Goal: Browse casually

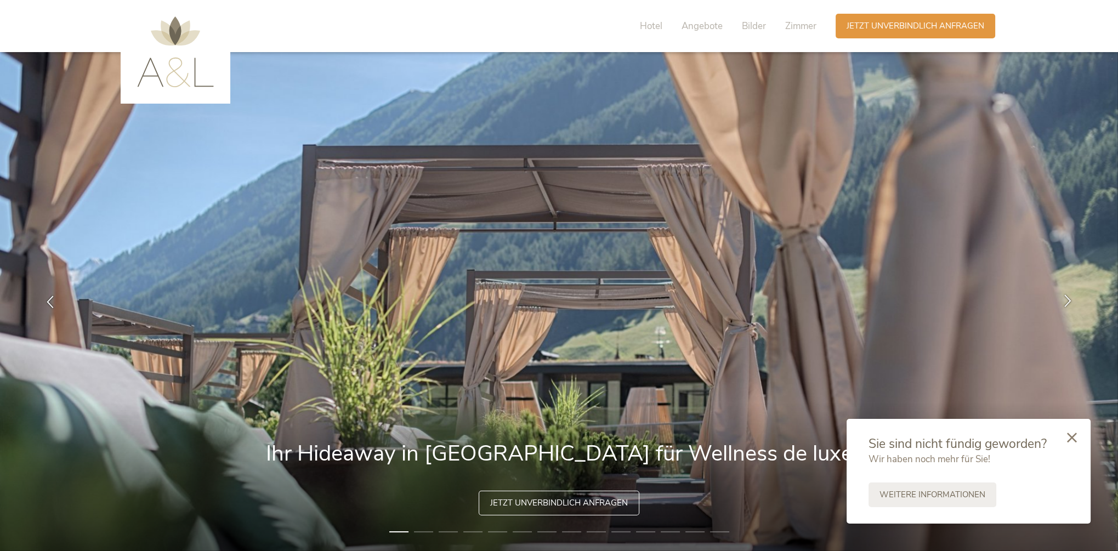
click at [1067, 301] on icon at bounding box center [1068, 301] width 13 height 13
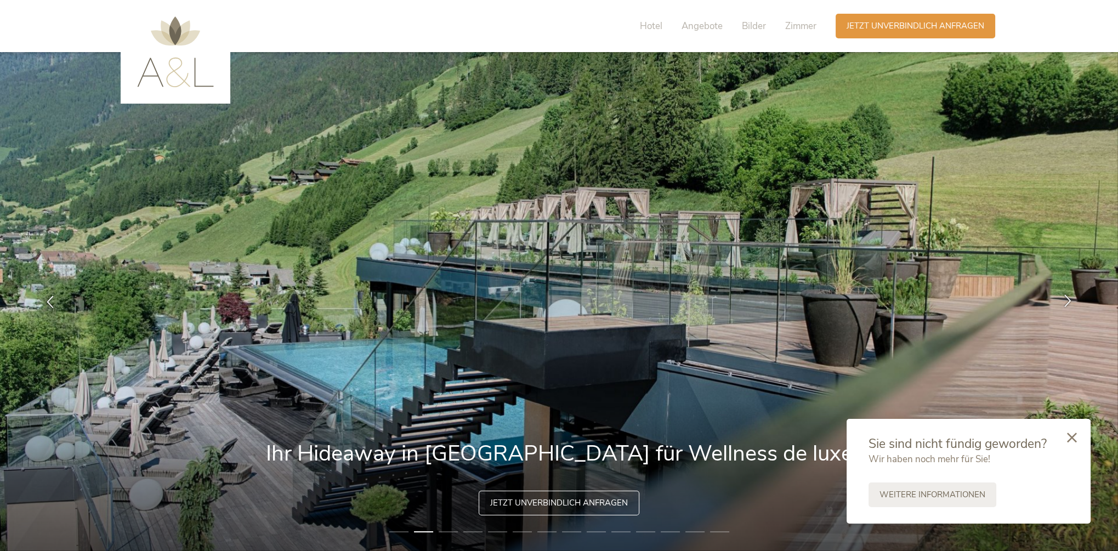
click at [1067, 301] on icon at bounding box center [1068, 301] width 13 height 13
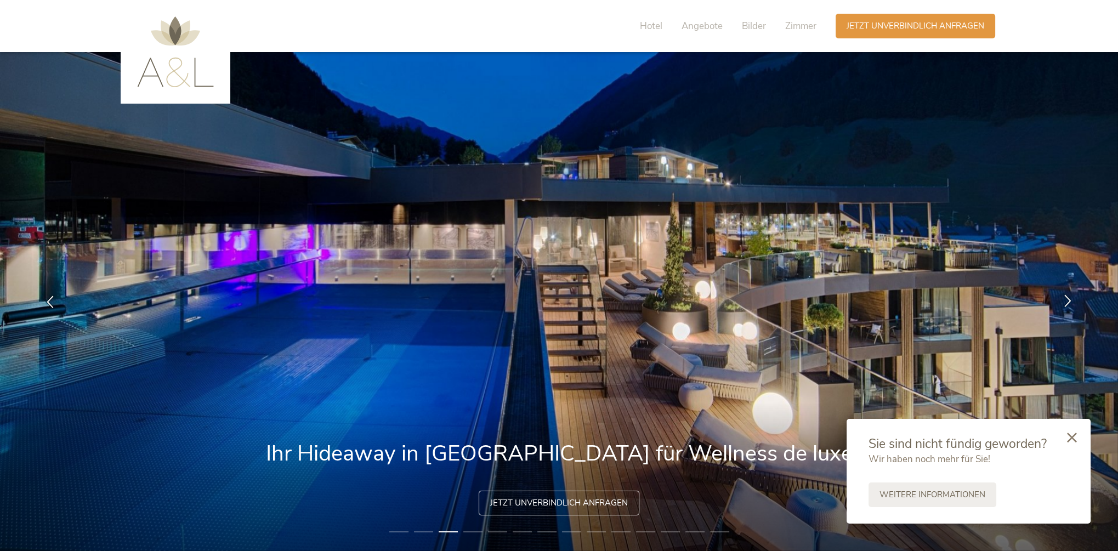
click at [1067, 301] on icon at bounding box center [1068, 301] width 13 height 13
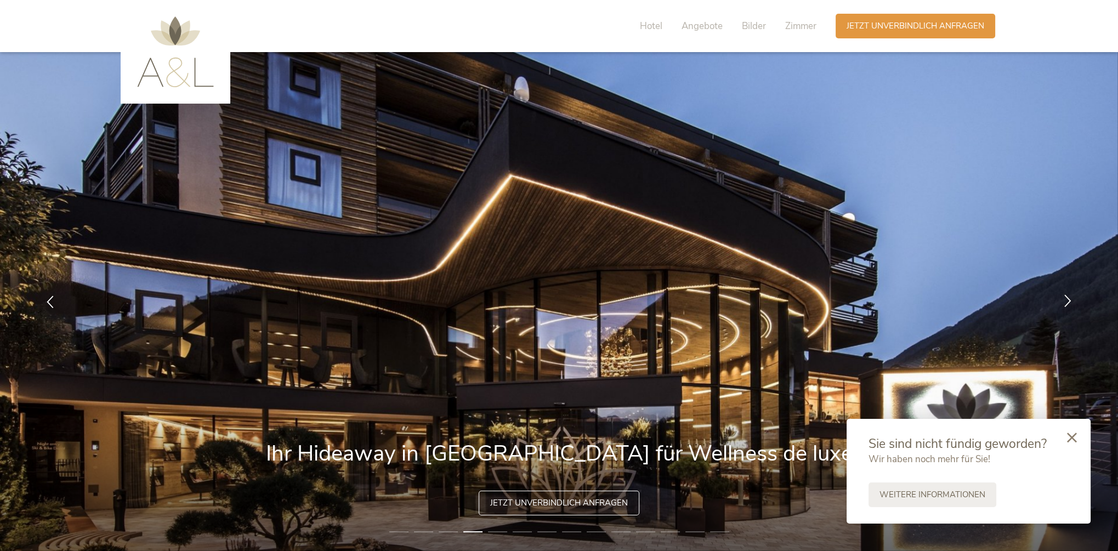
click at [1067, 301] on icon at bounding box center [1068, 301] width 13 height 13
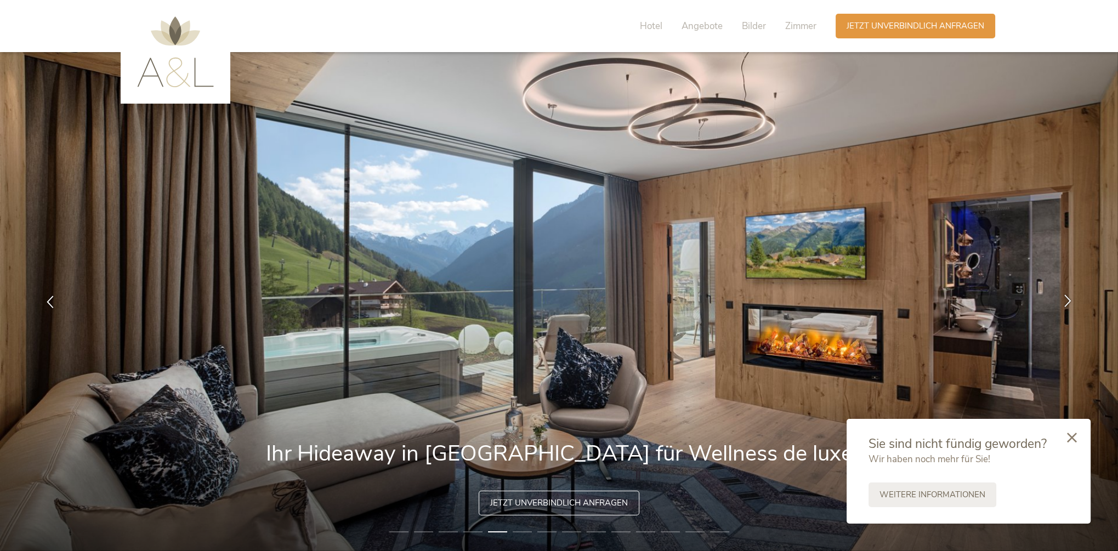
click at [1067, 301] on icon at bounding box center [1068, 301] width 13 height 13
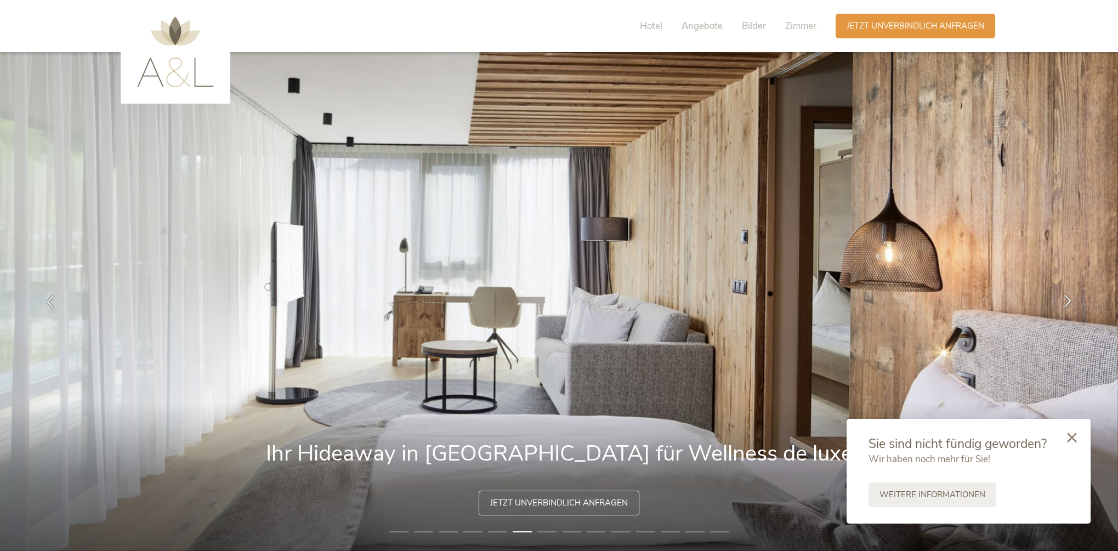
click at [1067, 301] on icon at bounding box center [1068, 301] width 13 height 13
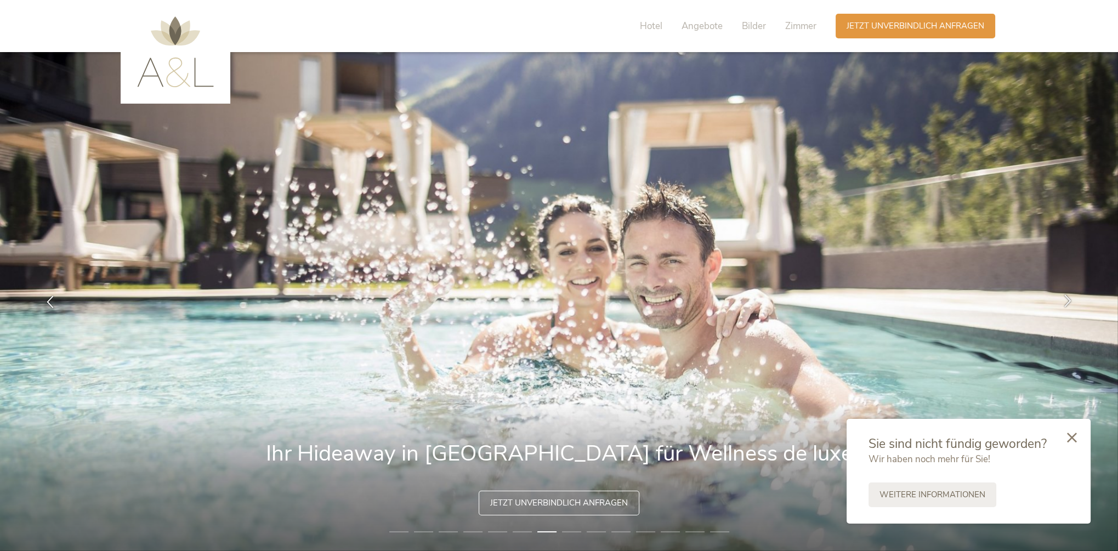
click at [1067, 301] on icon at bounding box center [1068, 301] width 13 height 13
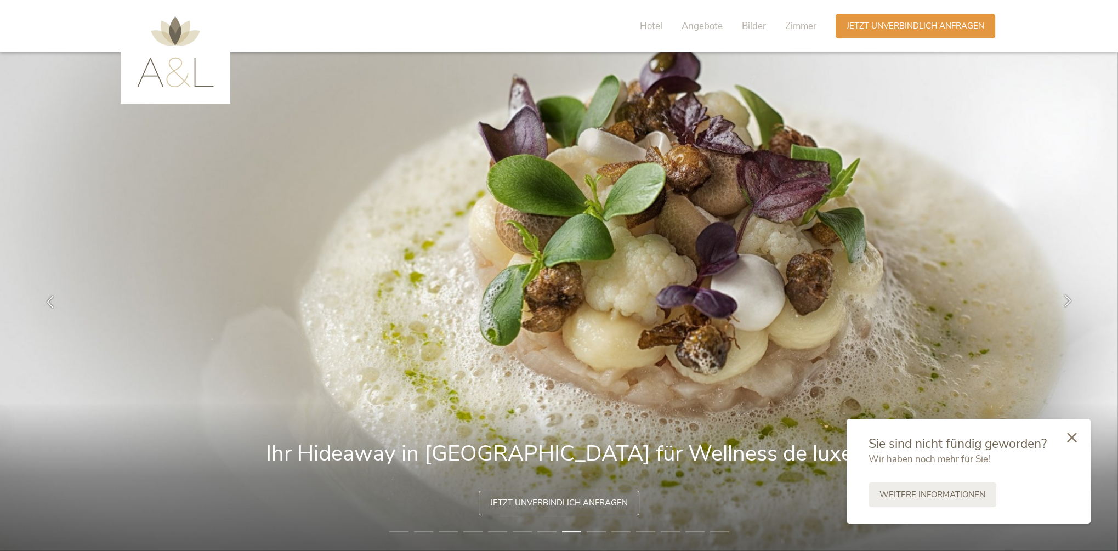
click at [1067, 301] on icon at bounding box center [1068, 301] width 13 height 13
click at [1068, 298] on icon at bounding box center [1068, 301] width 13 height 13
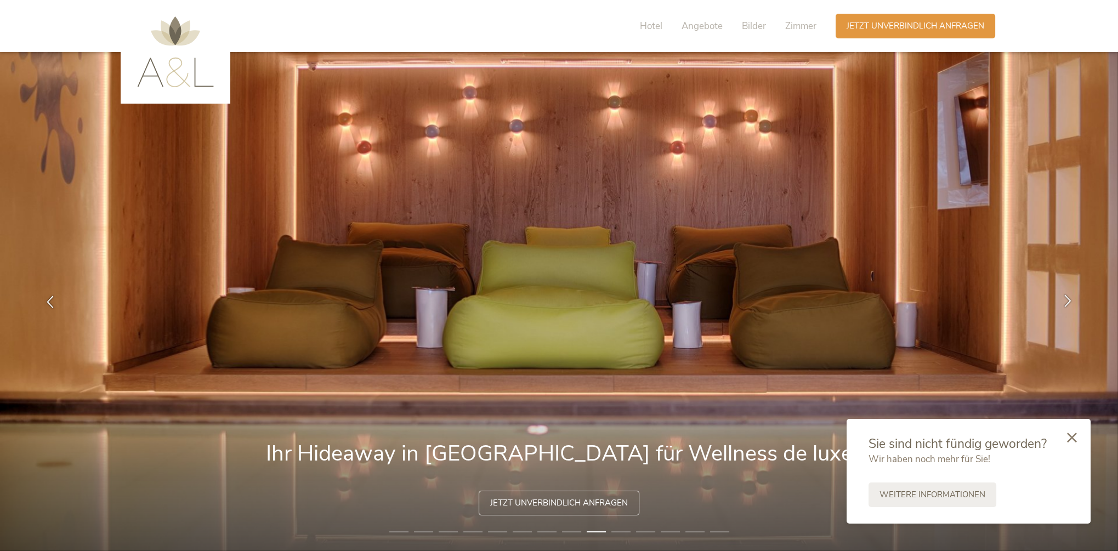
click at [1069, 298] on icon at bounding box center [1068, 301] width 13 height 13
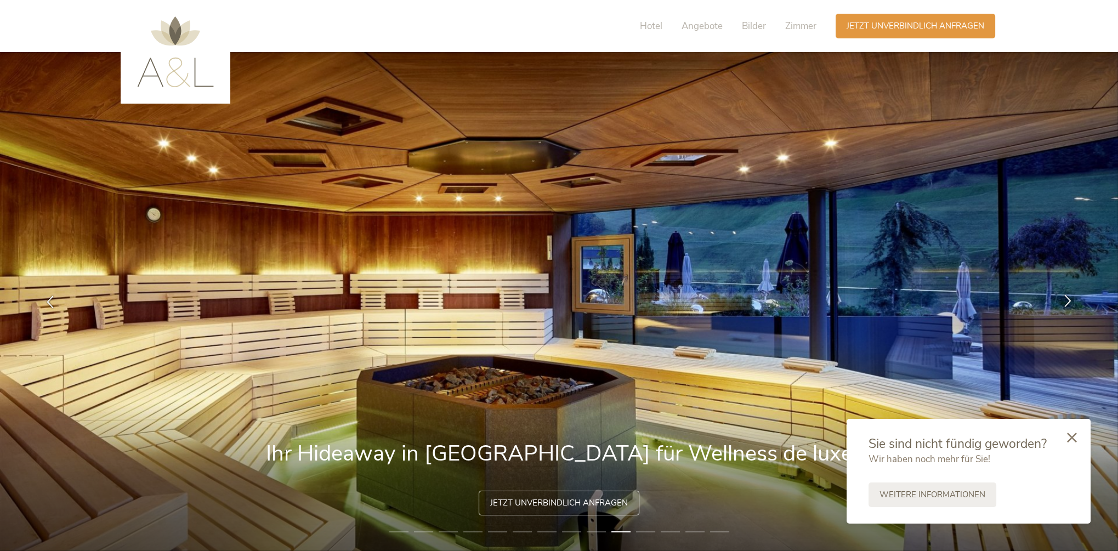
click at [1069, 298] on icon at bounding box center [1068, 301] width 13 height 13
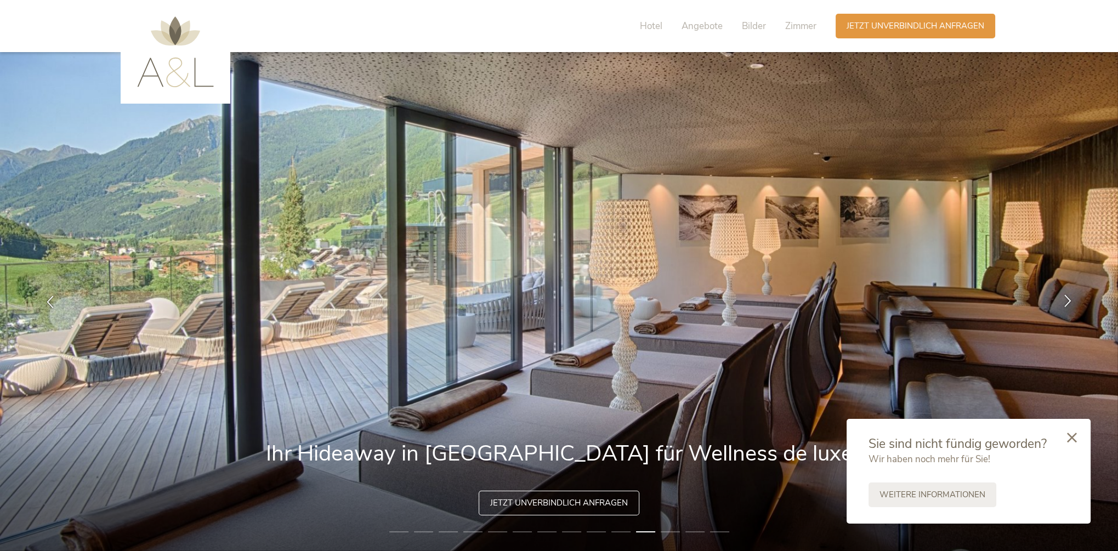
click at [1069, 298] on icon at bounding box center [1068, 301] width 13 height 13
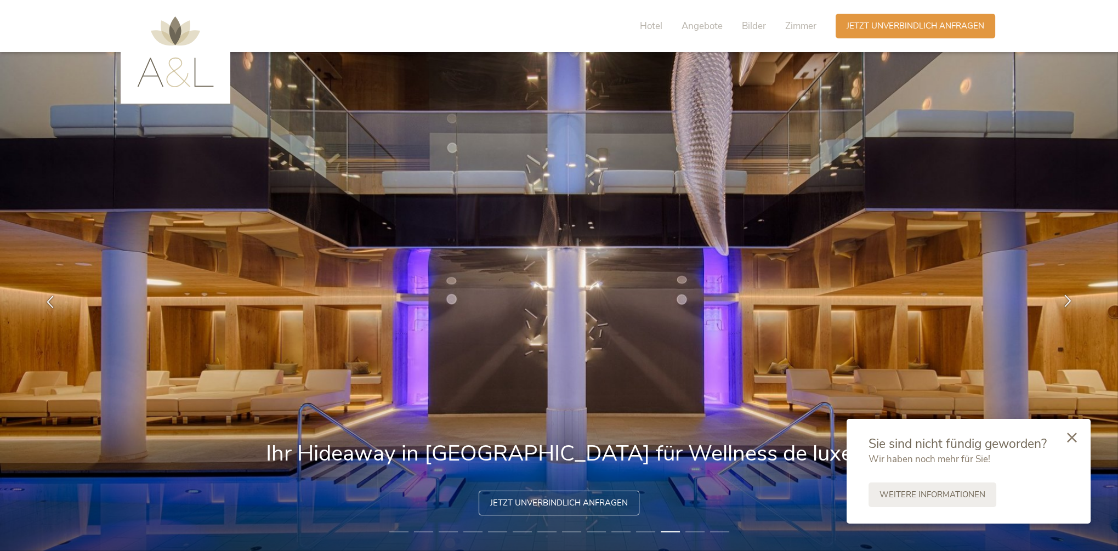
click at [1069, 298] on icon at bounding box center [1068, 301] width 13 height 13
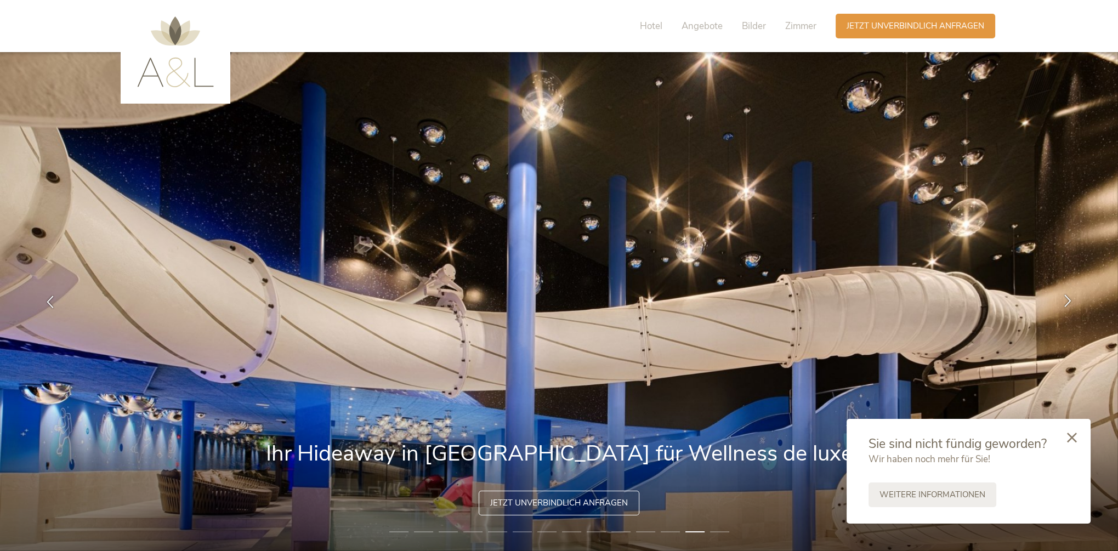
click at [1069, 298] on icon at bounding box center [1068, 301] width 13 height 13
